Goal: Task Accomplishment & Management: Complete application form

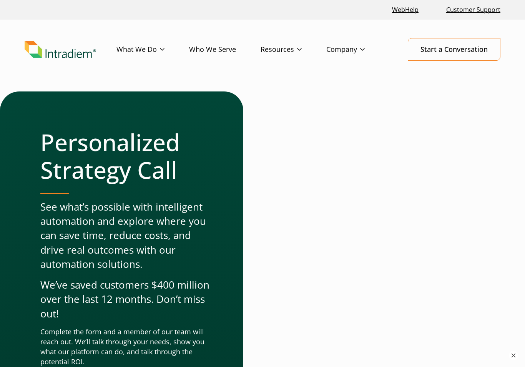
click at [515, 356] on button "×" at bounding box center [513, 355] width 9 height 9
